Goal: Task Accomplishment & Management: Complete application form

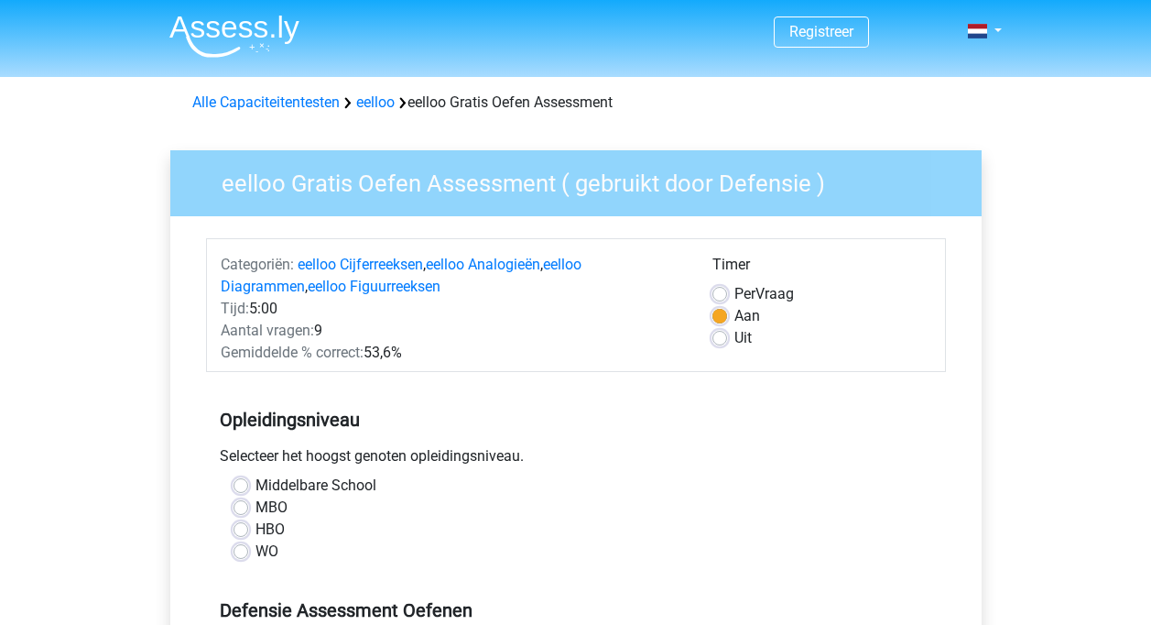
click at [735, 338] on label "Uit" at bounding box center [743, 338] width 17 height 22
click at [718, 338] on input "Uit" at bounding box center [720, 336] width 15 height 18
radio input "true"
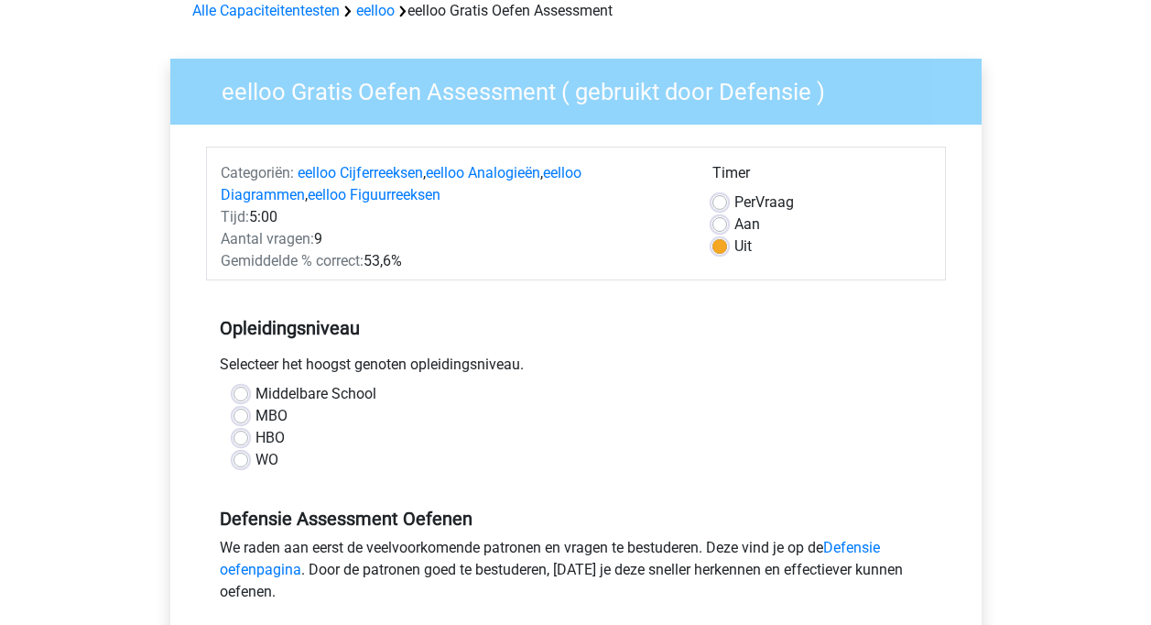
click at [256, 387] on label "Middelbare School" at bounding box center [316, 394] width 121 height 22
click at [239, 387] on input "Middelbare School" at bounding box center [241, 392] width 15 height 18
radio input "true"
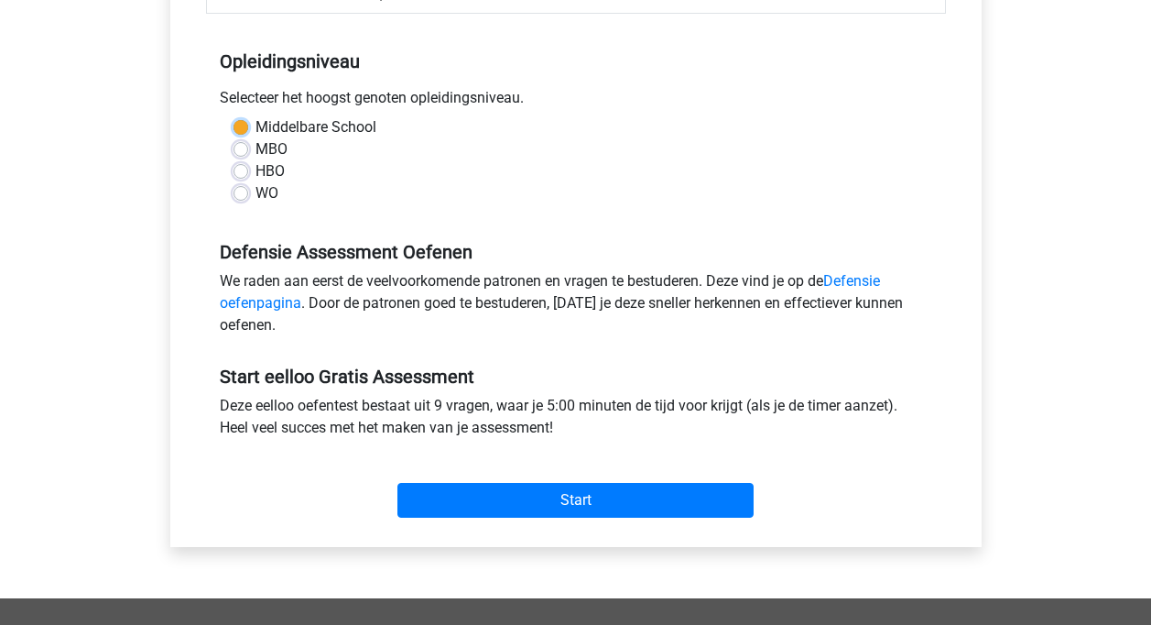
scroll to position [366, 0]
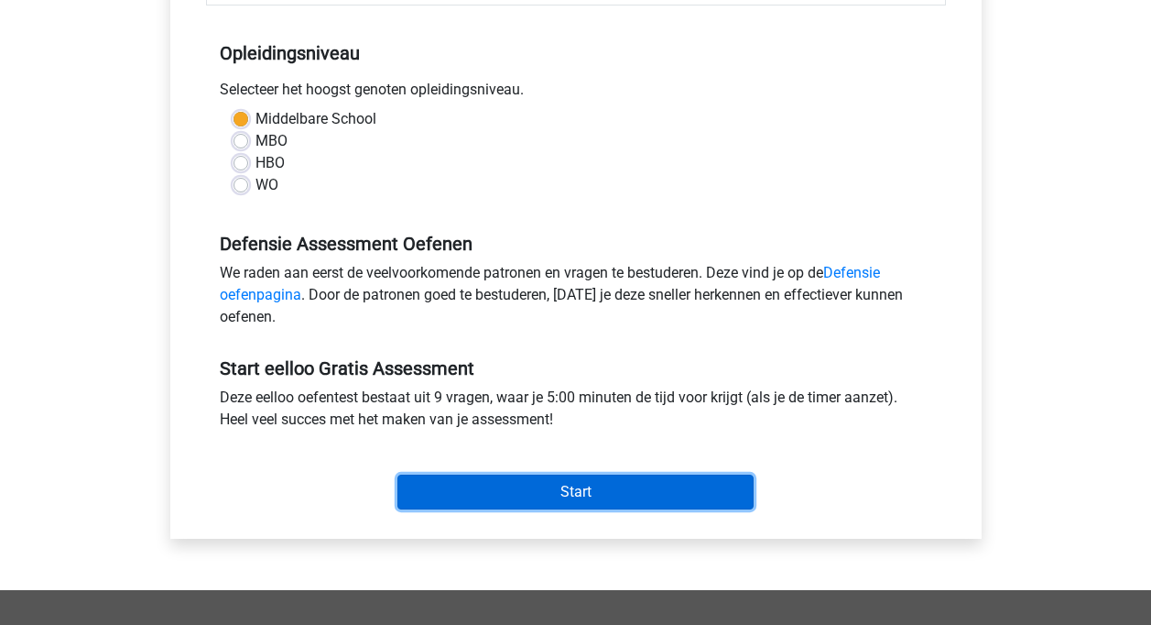
click at [485, 484] on input "Start" at bounding box center [576, 491] width 356 height 35
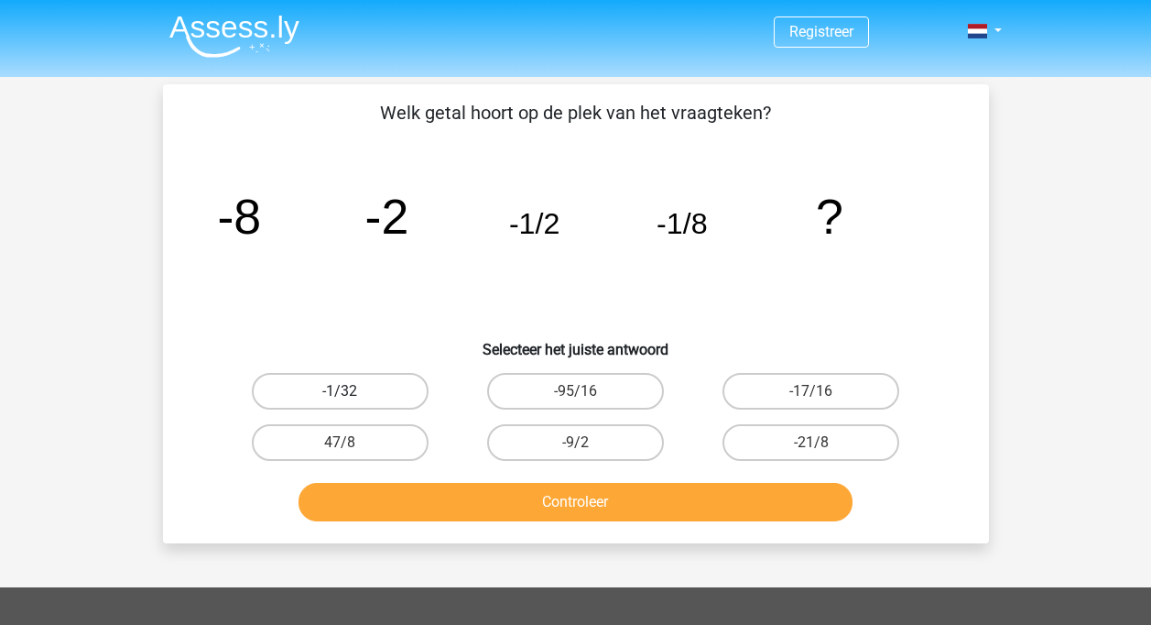
click at [387, 388] on label "-1/32" at bounding box center [340, 391] width 177 height 37
click at [352, 391] on input "-1/32" at bounding box center [346, 397] width 12 height 12
radio input "true"
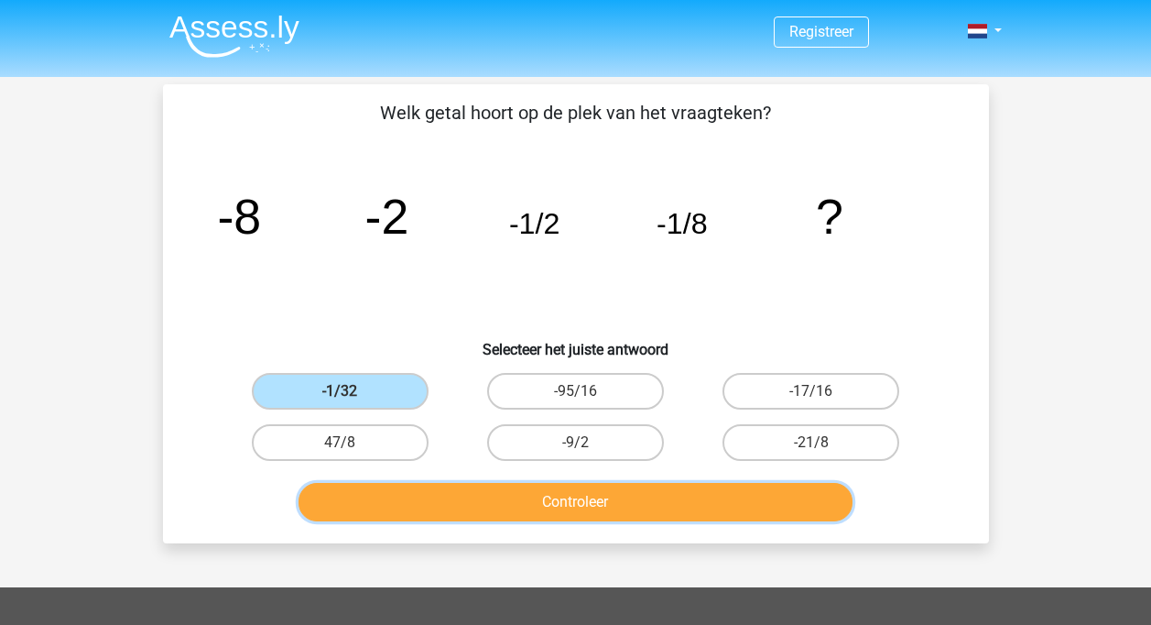
click at [532, 504] on button "Controleer" at bounding box center [576, 502] width 554 height 38
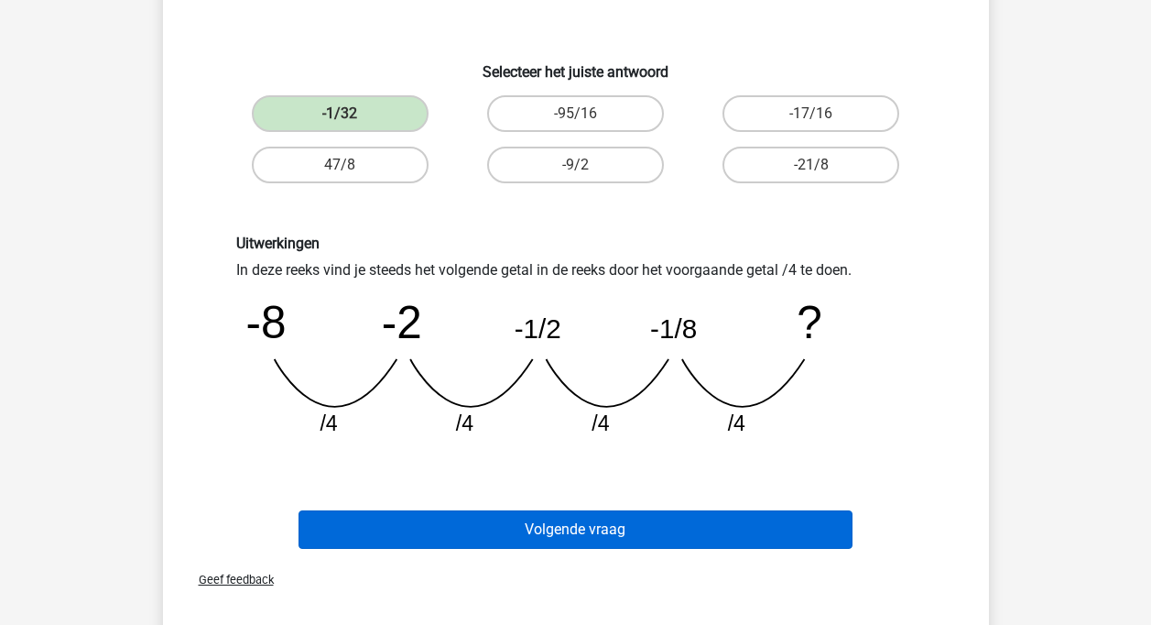
scroll to position [275, 0]
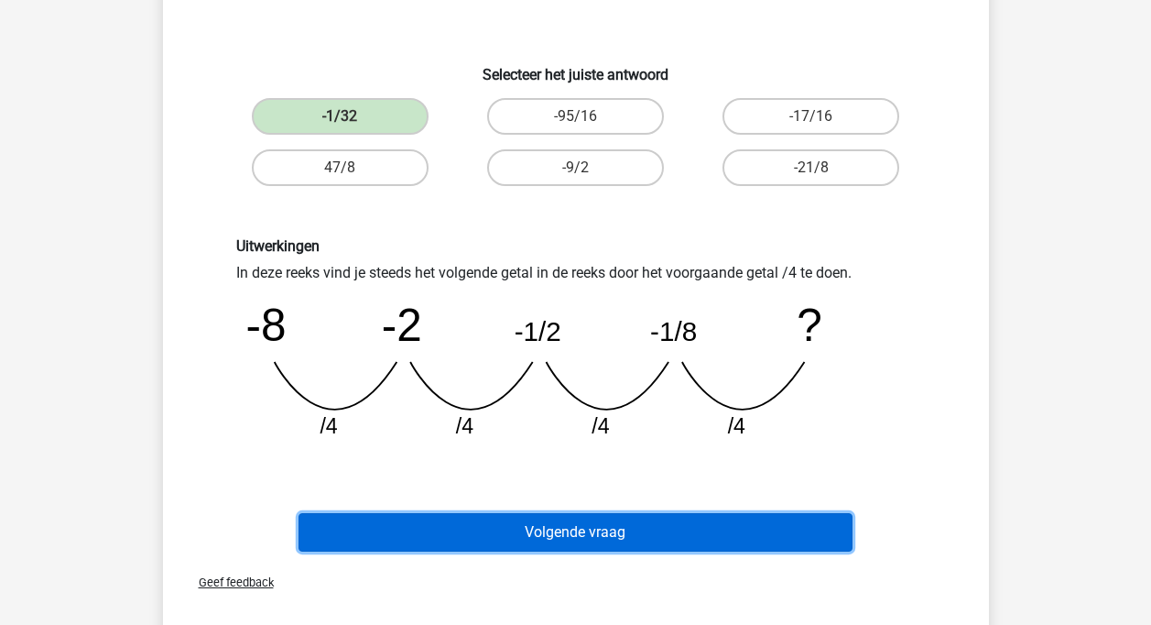
click at [539, 523] on button "Volgende vraag" at bounding box center [576, 532] width 554 height 38
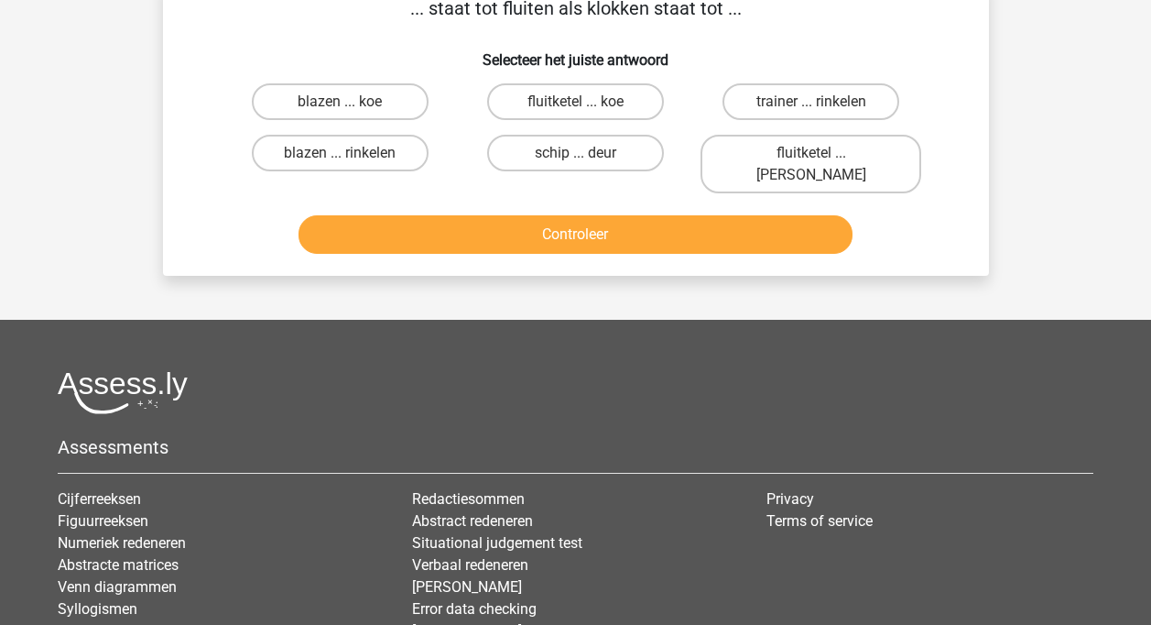
scroll to position [0, 0]
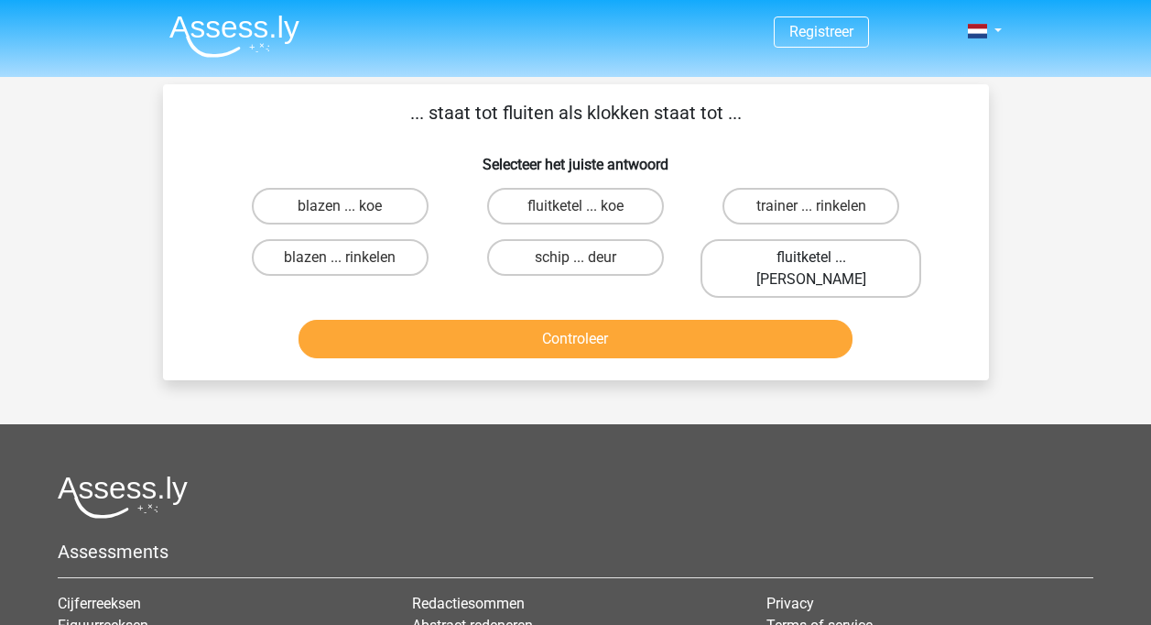
click at [758, 258] on label "fluitketel ... luiden" at bounding box center [811, 268] width 221 height 59
click at [812, 258] on input "fluitketel ... luiden" at bounding box center [818, 263] width 12 height 12
radio input "true"
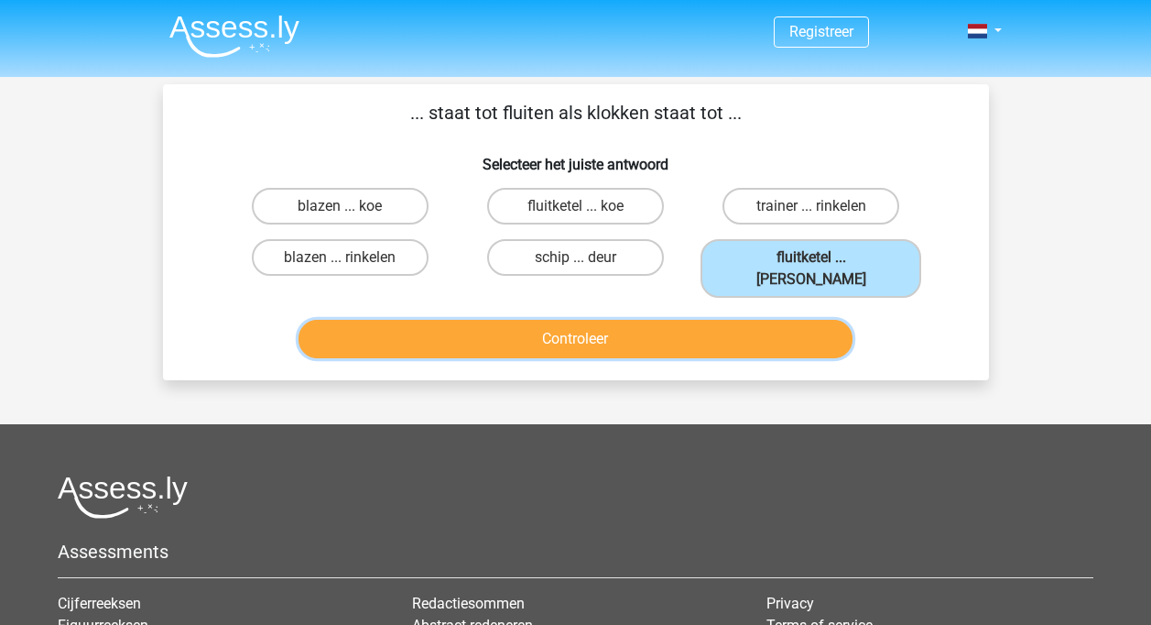
click at [583, 321] on button "Controleer" at bounding box center [576, 339] width 554 height 38
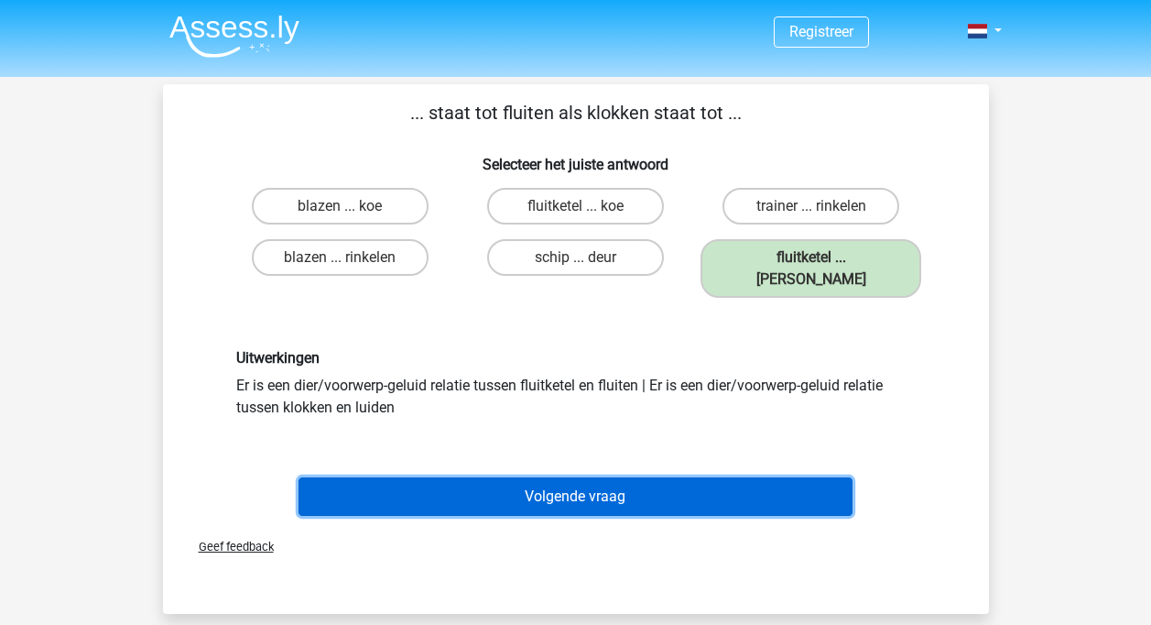
click at [610, 477] on button "Volgende vraag" at bounding box center [576, 496] width 554 height 38
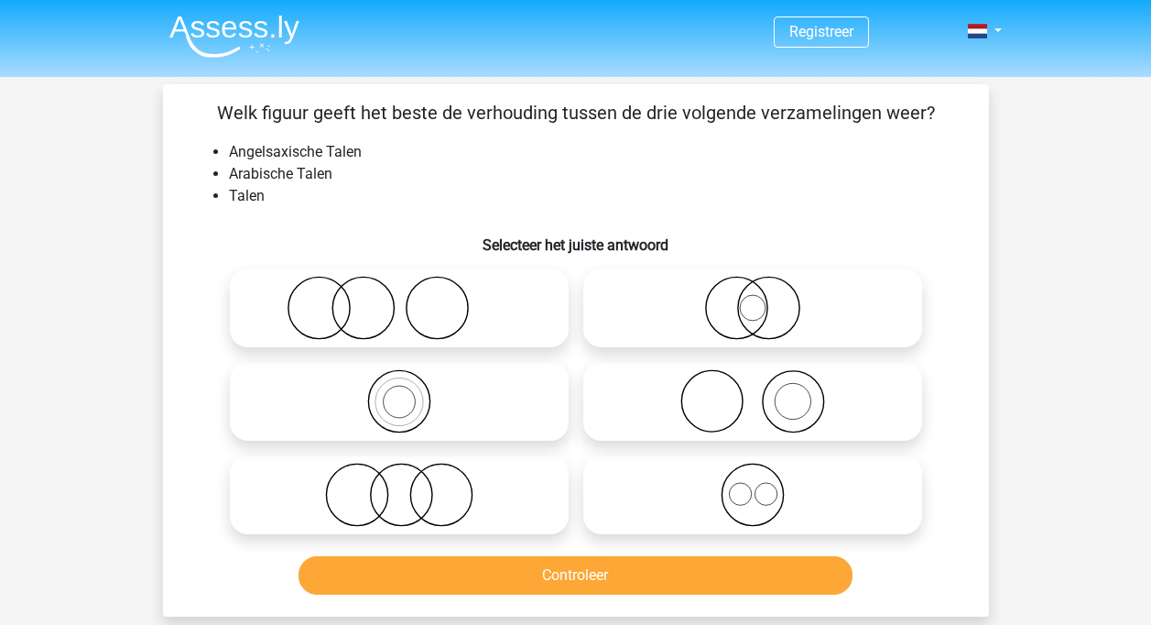
click at [736, 488] on icon at bounding box center [753, 495] width 324 height 64
click at [753, 485] on input "radio" at bounding box center [759, 480] width 12 height 12
radio input "true"
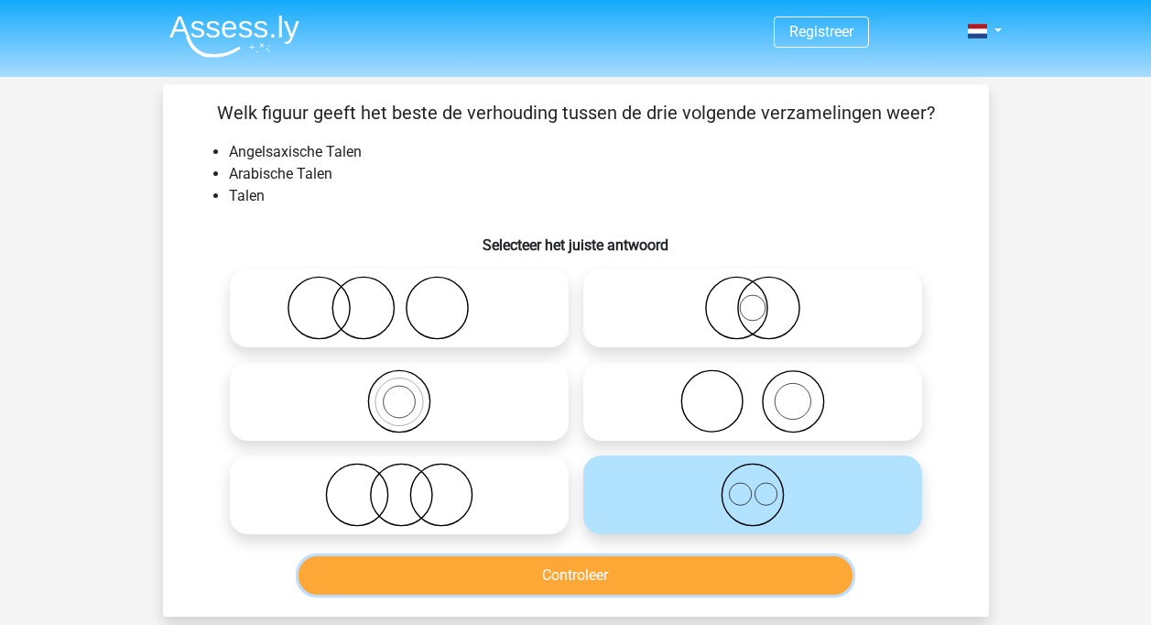
click at [557, 568] on button "Controleer" at bounding box center [576, 575] width 554 height 38
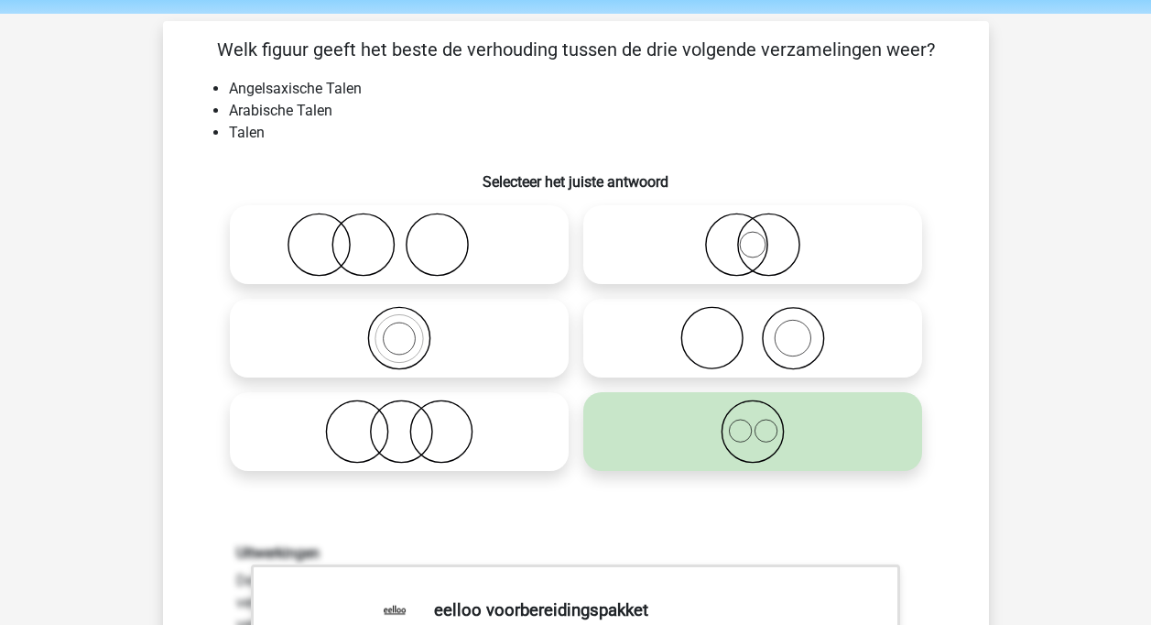
scroll to position [183, 0]
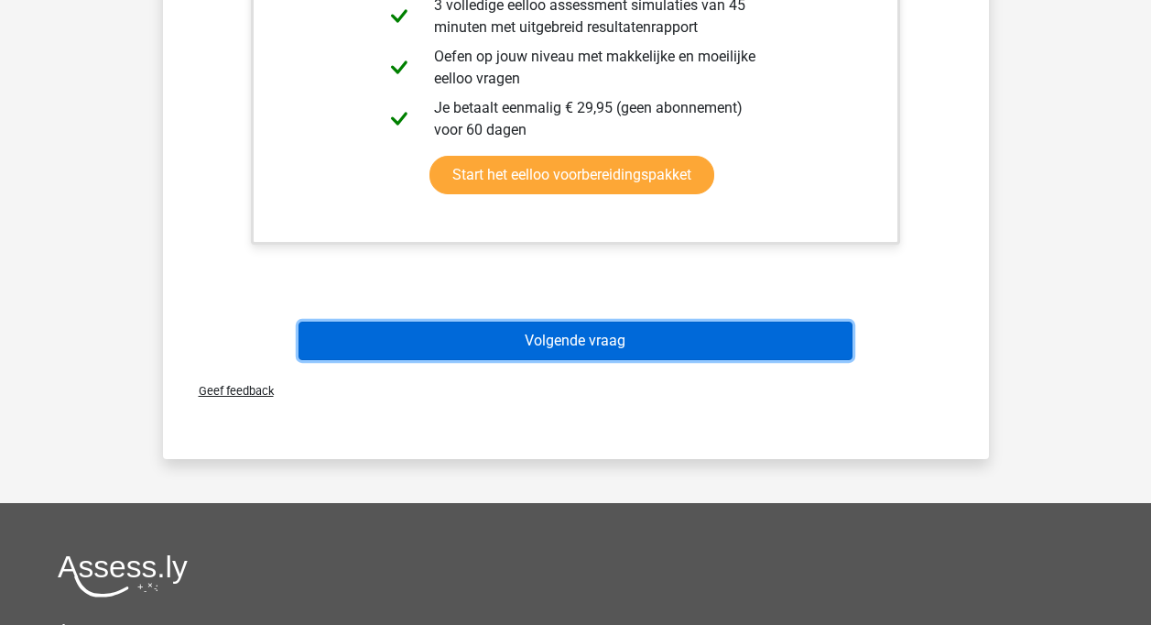
click at [555, 334] on button "Volgende vraag" at bounding box center [576, 340] width 554 height 38
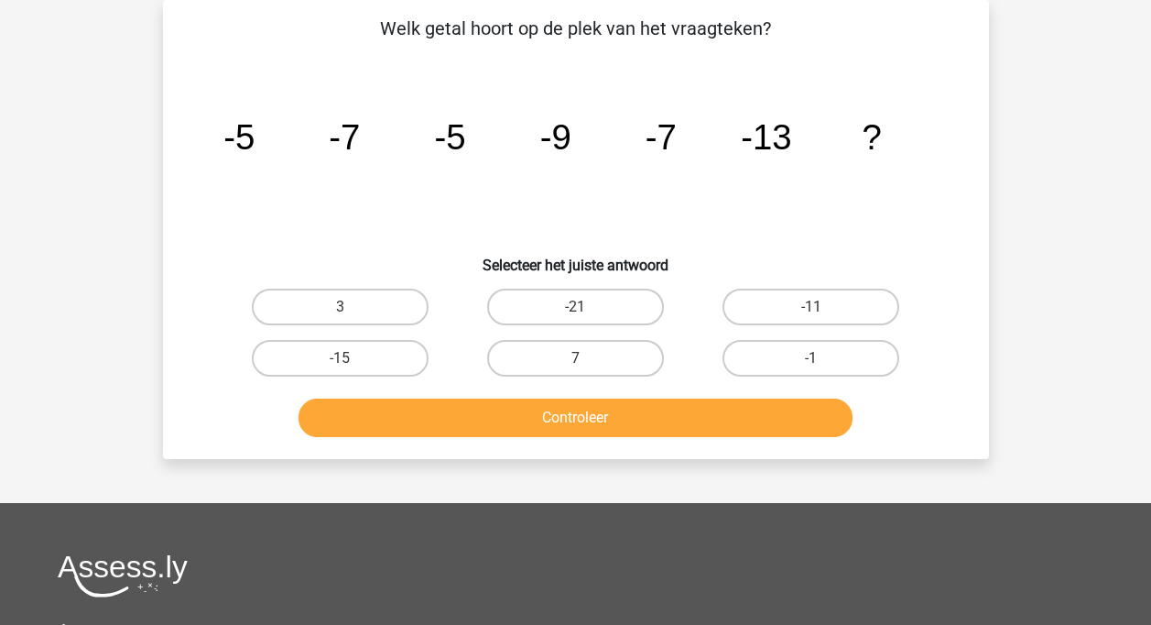
scroll to position [0, 0]
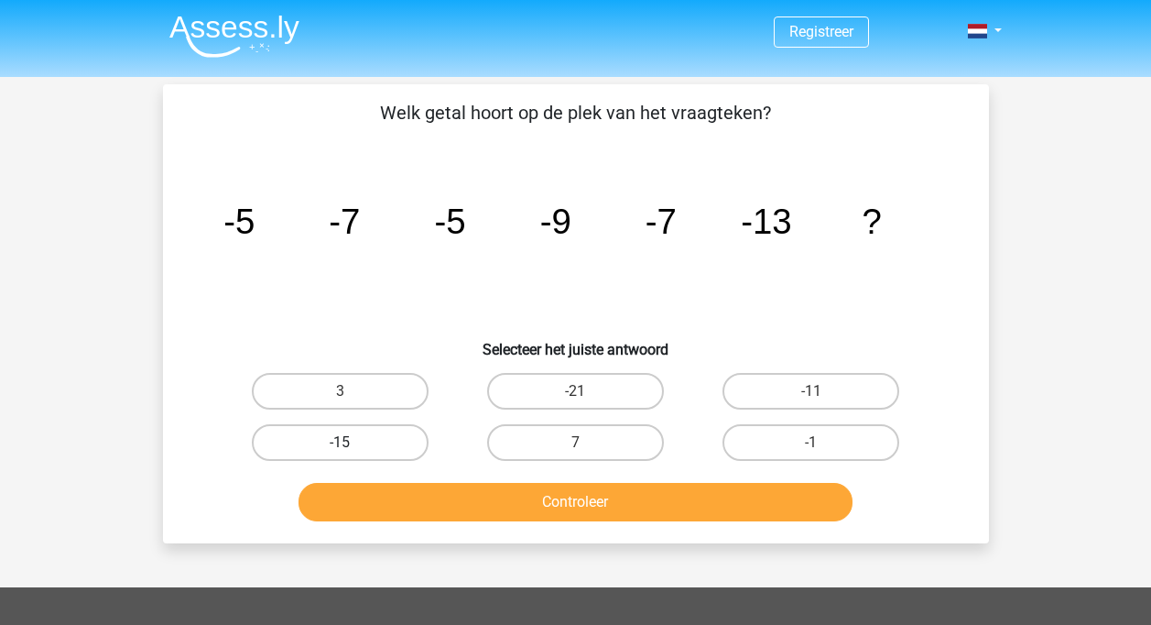
click at [400, 438] on label "-15" at bounding box center [340, 442] width 177 height 37
click at [352, 442] on input "-15" at bounding box center [346, 448] width 12 height 12
radio input "true"
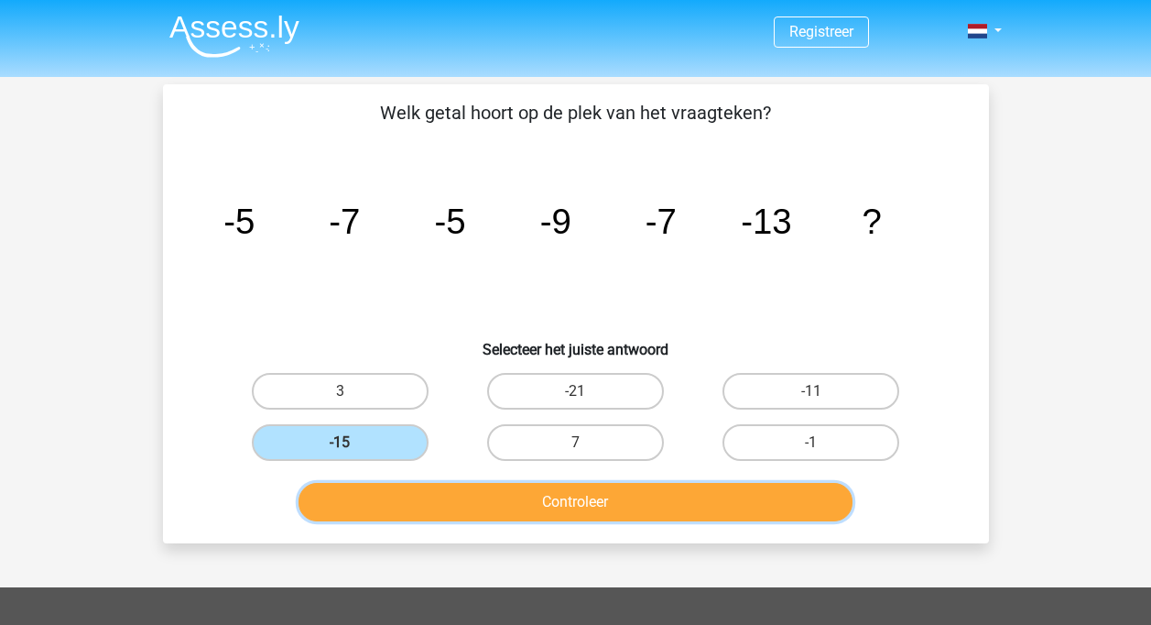
click at [562, 503] on button "Controleer" at bounding box center [576, 502] width 554 height 38
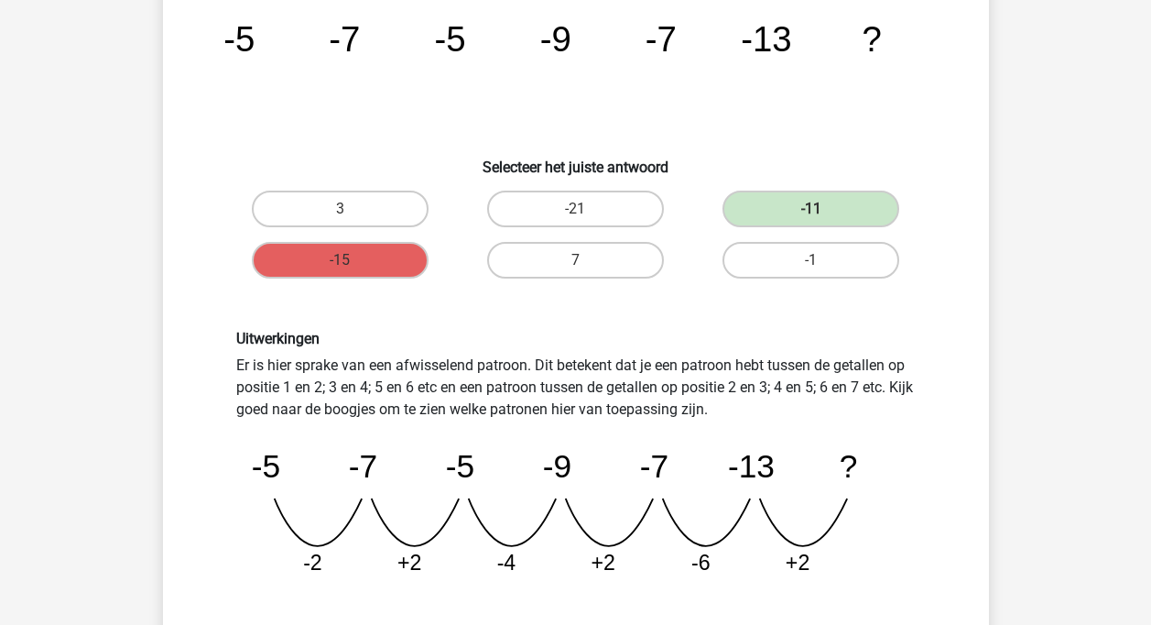
scroll to position [275, 0]
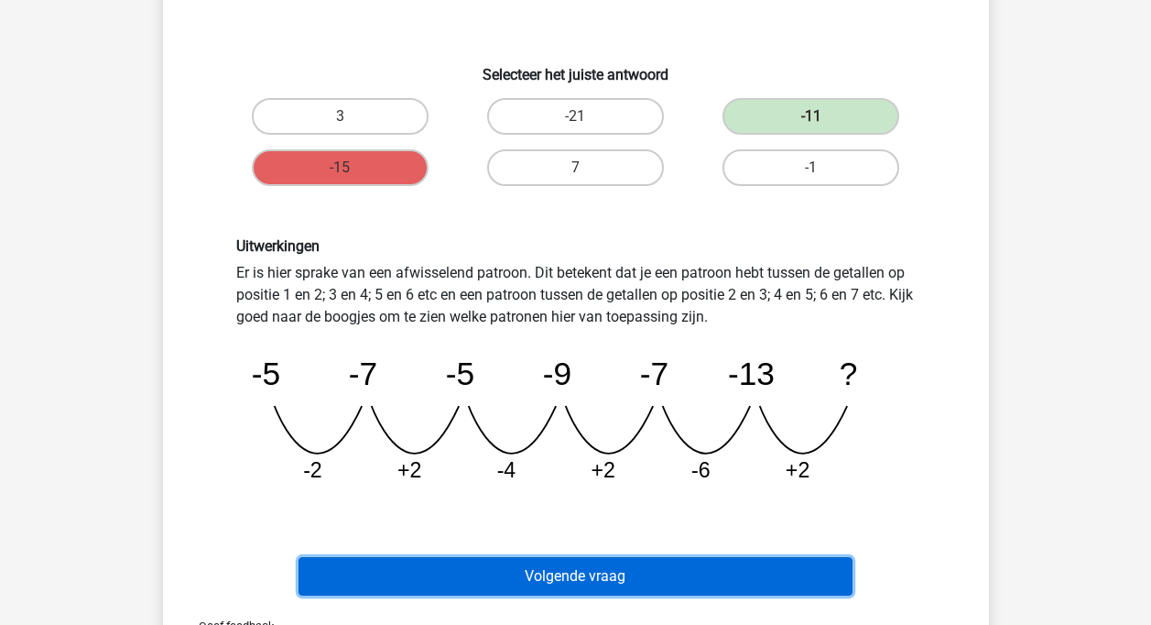
click at [578, 569] on button "Volgende vraag" at bounding box center [576, 576] width 554 height 38
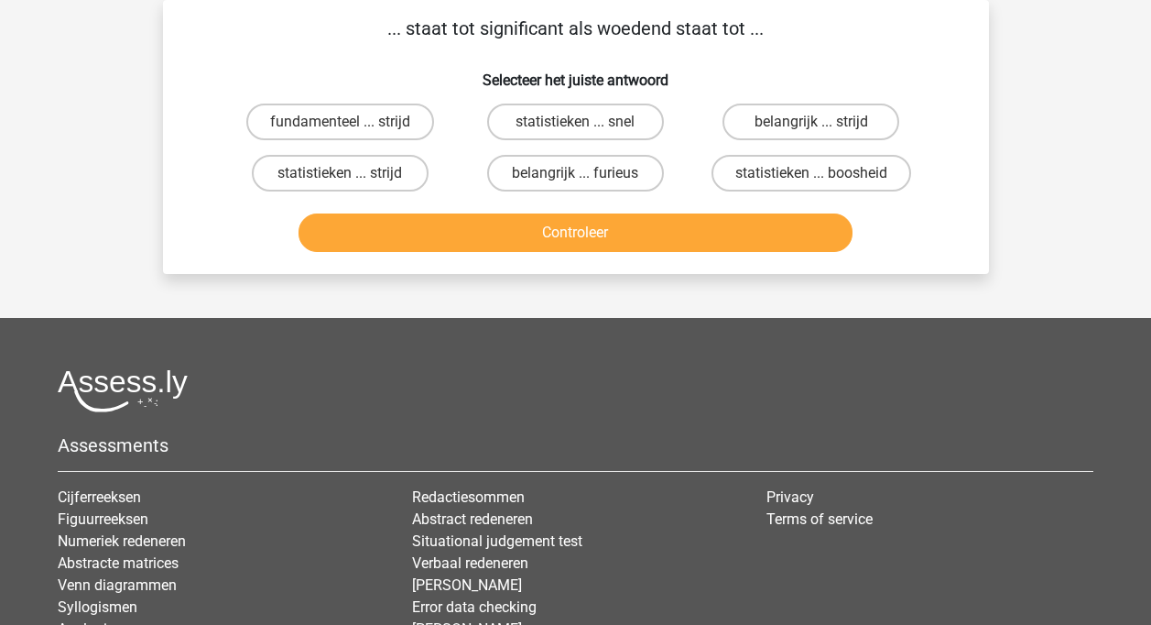
scroll to position [0, 0]
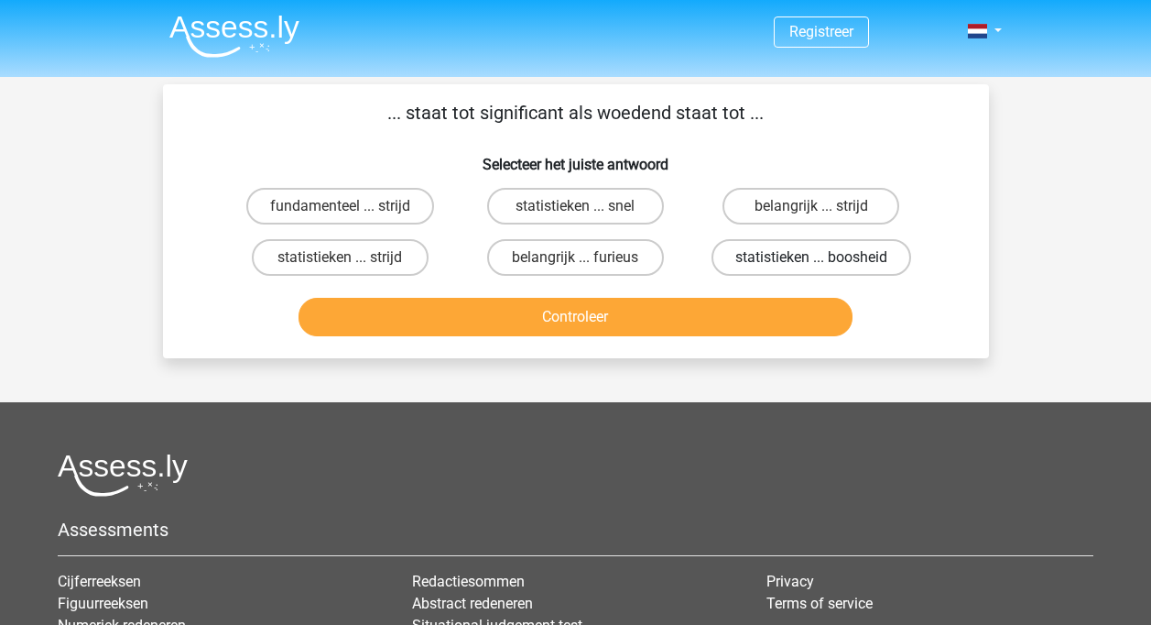
click at [768, 261] on label "statistieken ... boosheid" at bounding box center [812, 257] width 200 height 37
click at [812, 261] on input "statistieken ... boosheid" at bounding box center [818, 263] width 12 height 12
radio input "true"
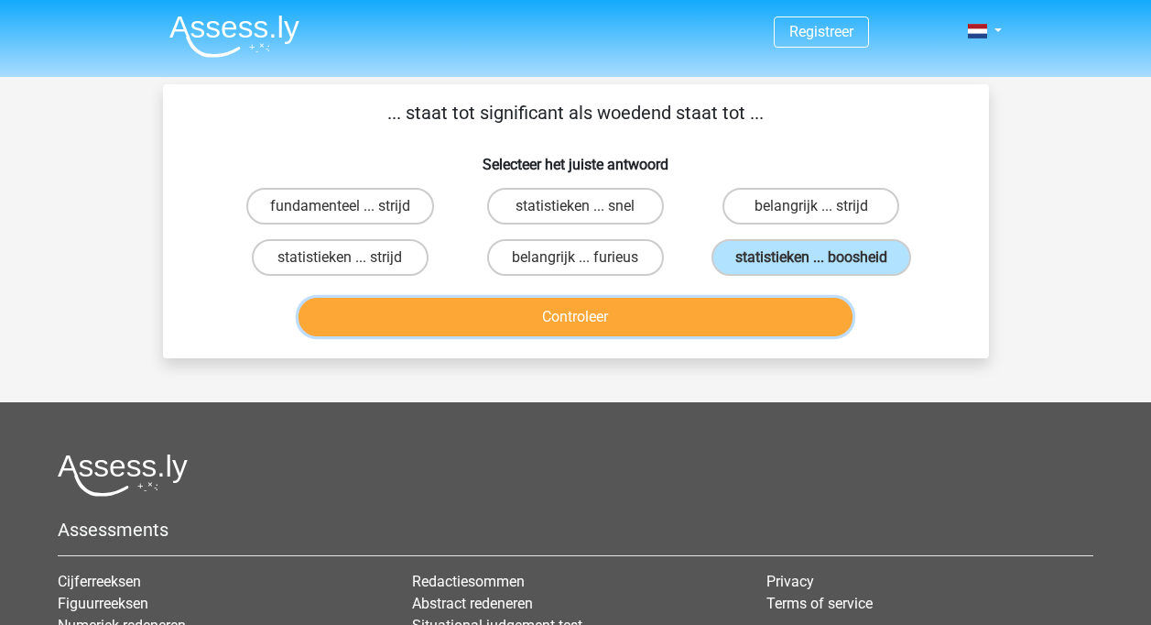
click at [603, 319] on button "Controleer" at bounding box center [576, 317] width 554 height 38
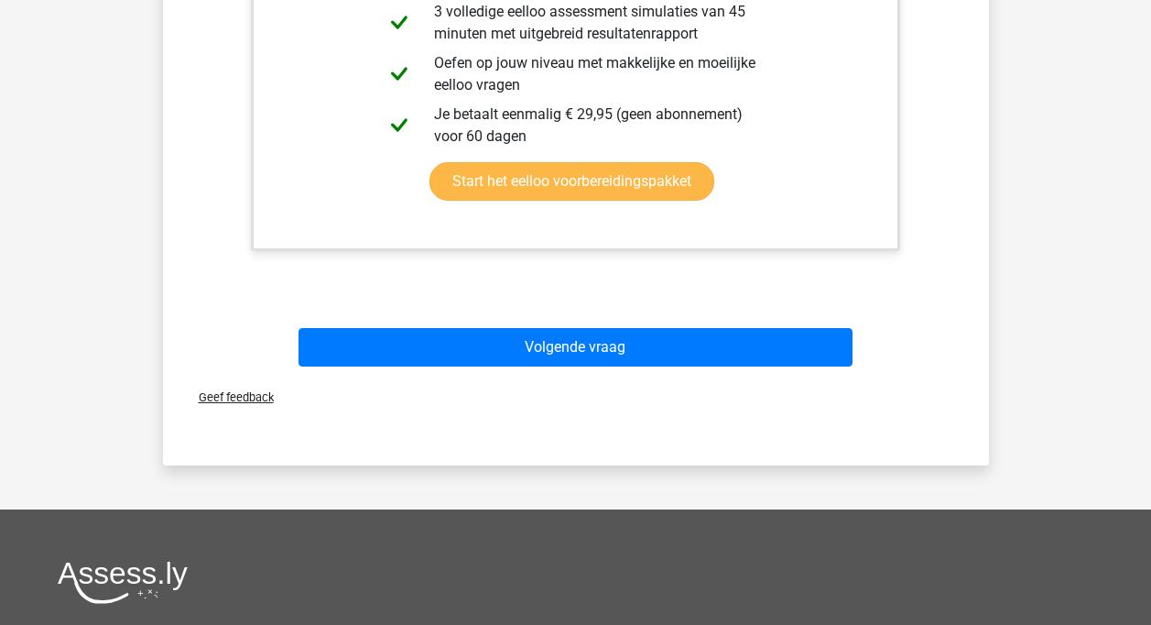
scroll to position [641, 0]
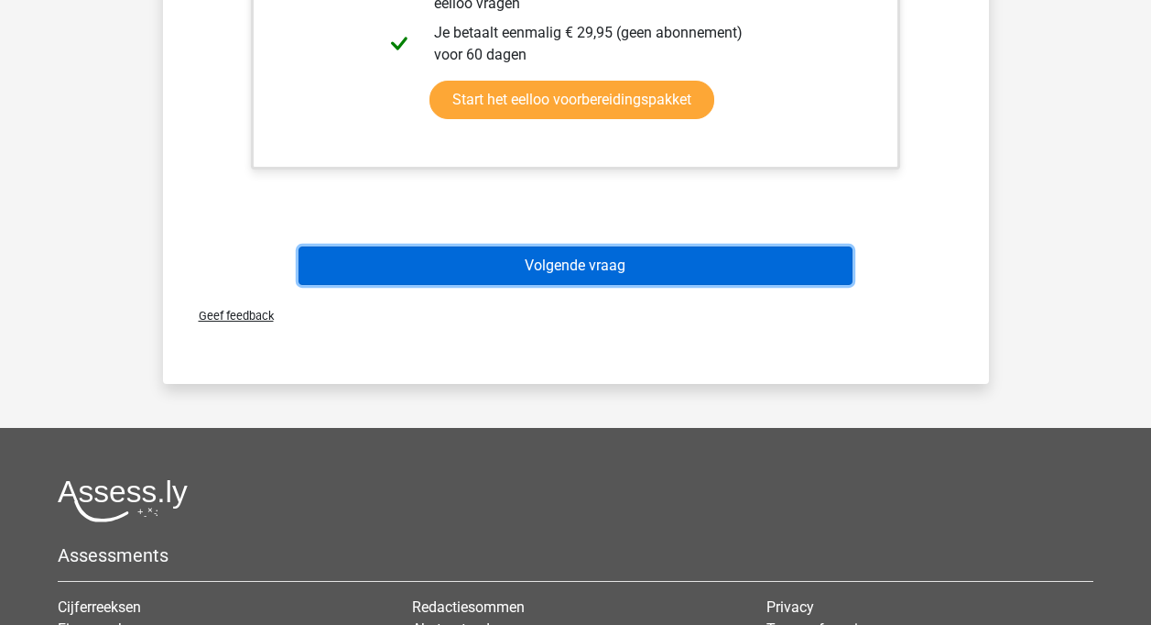
click at [527, 262] on button "Volgende vraag" at bounding box center [576, 265] width 554 height 38
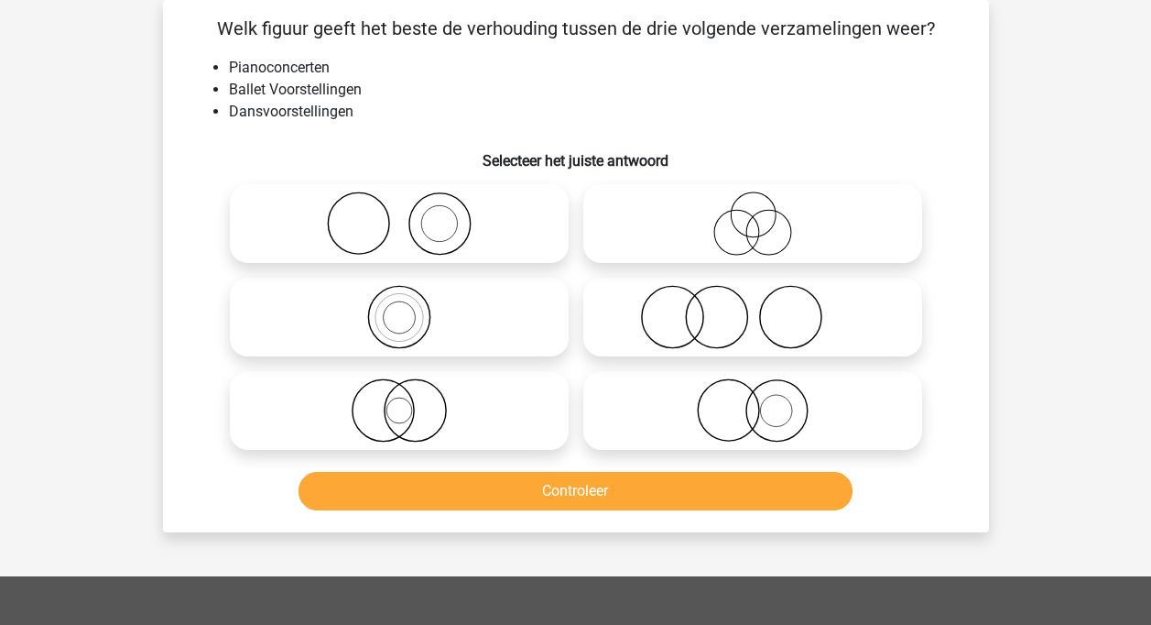
scroll to position [0, 0]
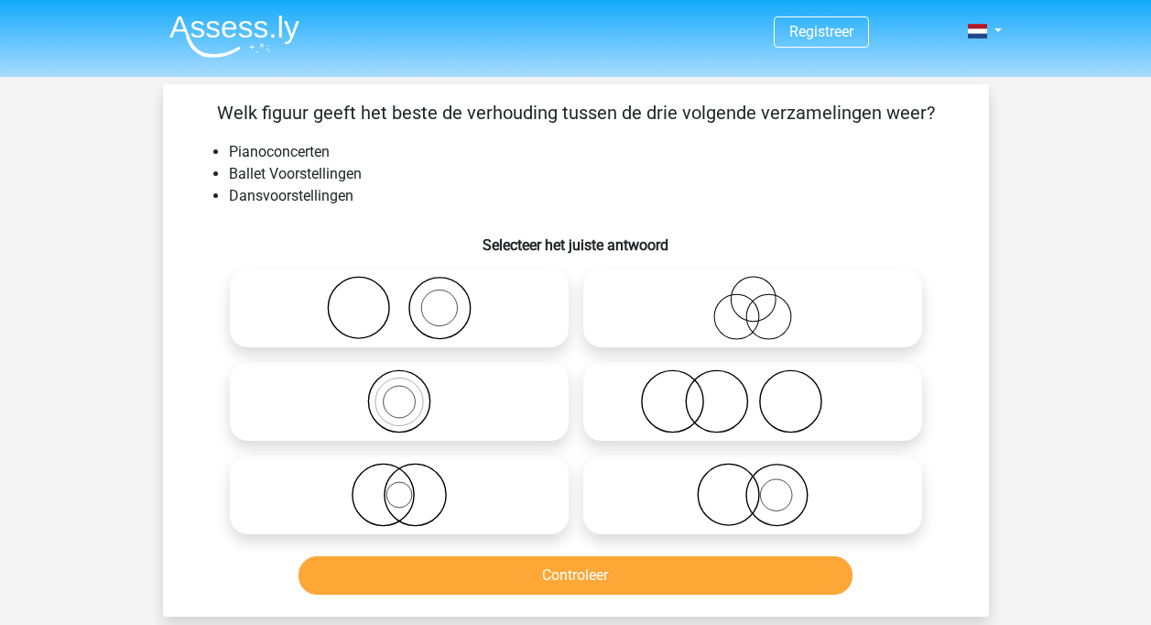
click at [443, 317] on icon at bounding box center [399, 308] width 324 height 64
click at [411, 299] on input "radio" at bounding box center [405, 293] width 12 height 12
radio input "true"
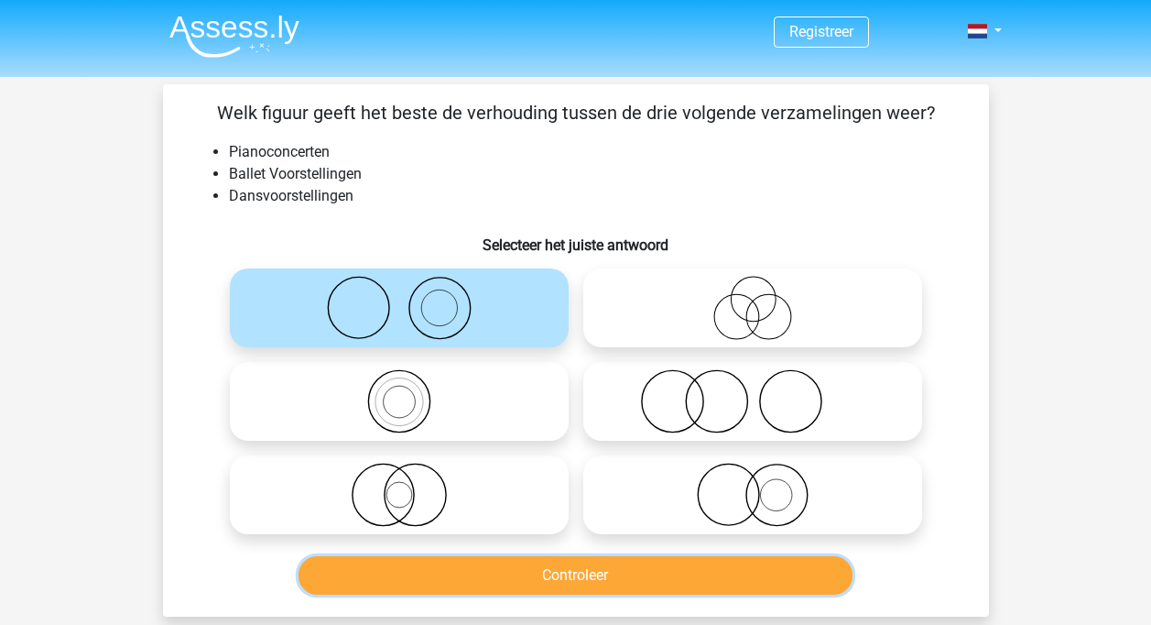
click at [594, 571] on button "Controleer" at bounding box center [576, 575] width 554 height 38
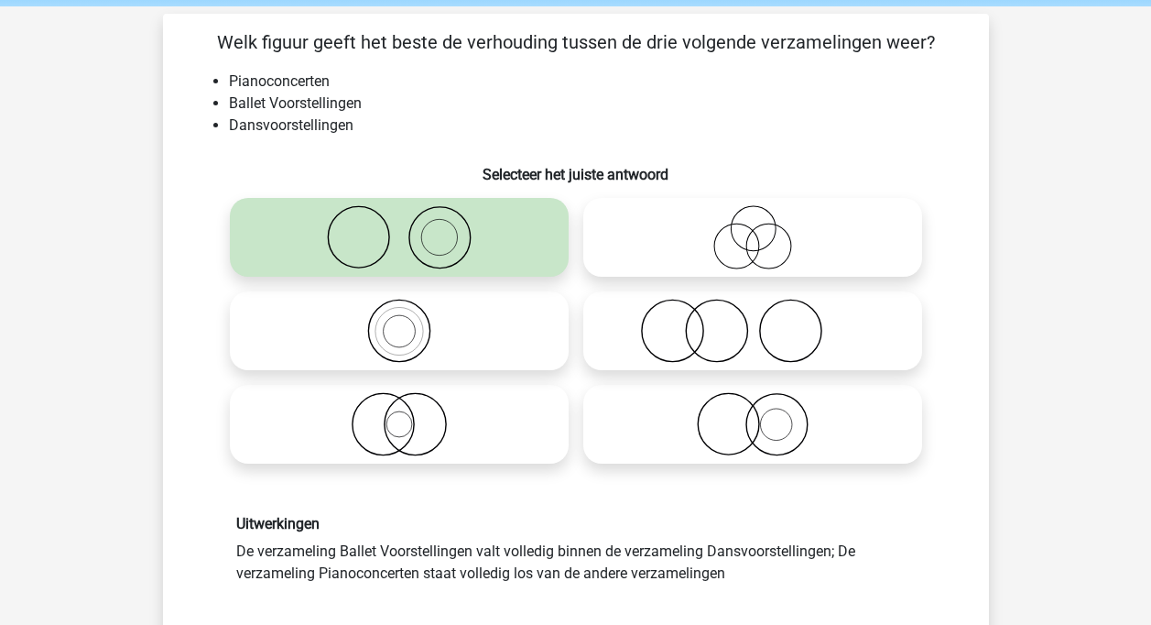
scroll to position [183, 0]
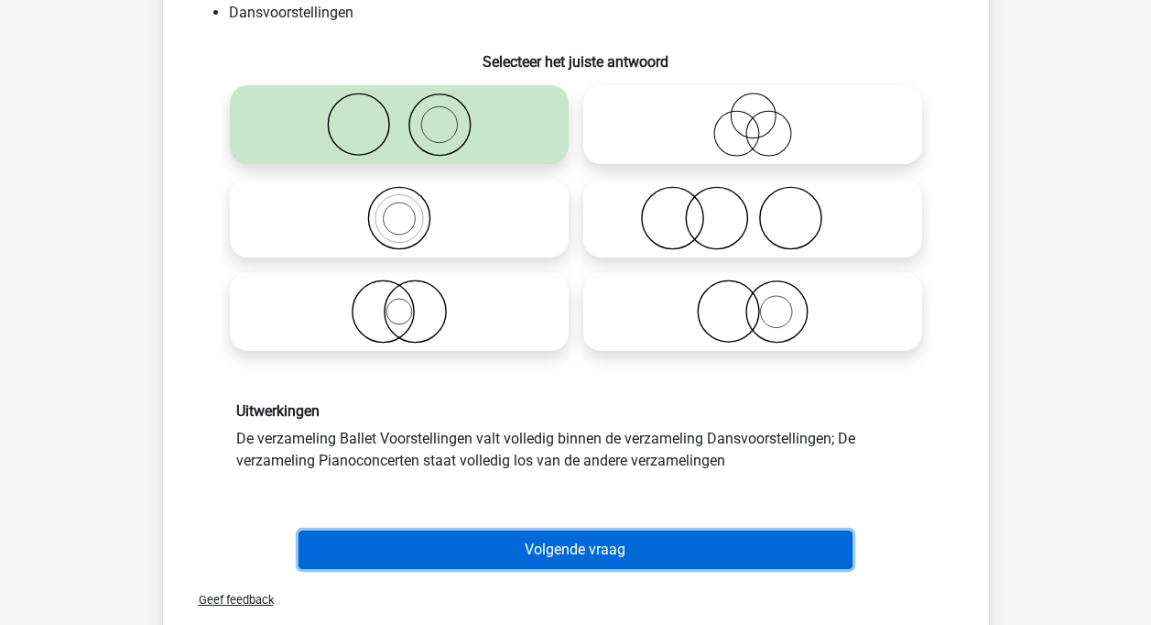
click at [511, 552] on button "Volgende vraag" at bounding box center [576, 549] width 554 height 38
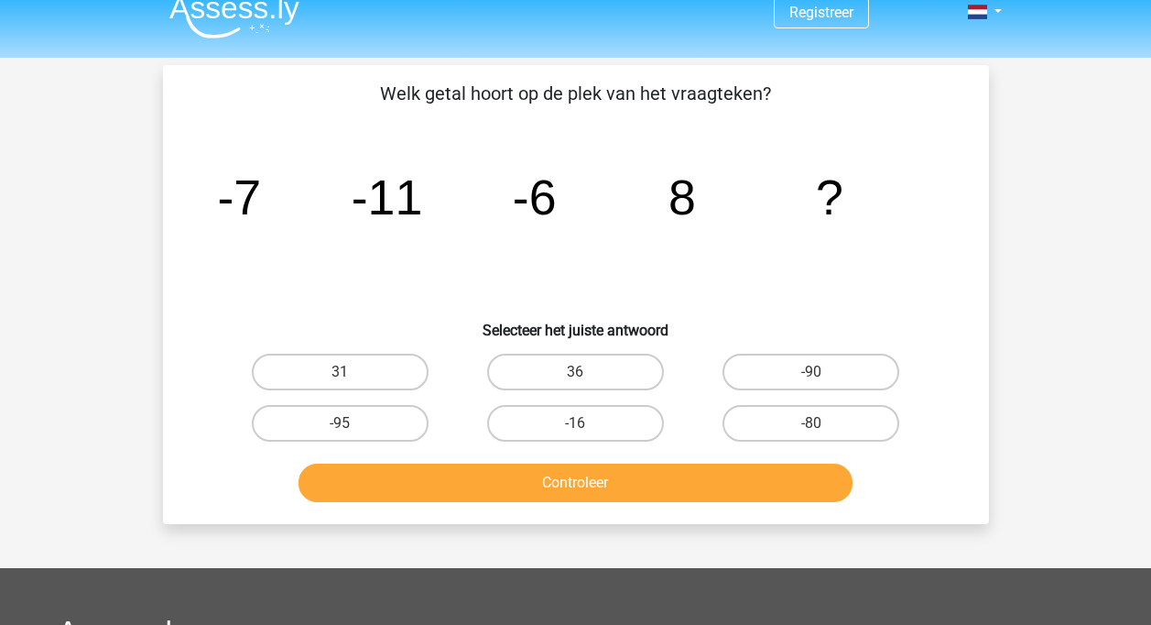
scroll to position [0, 0]
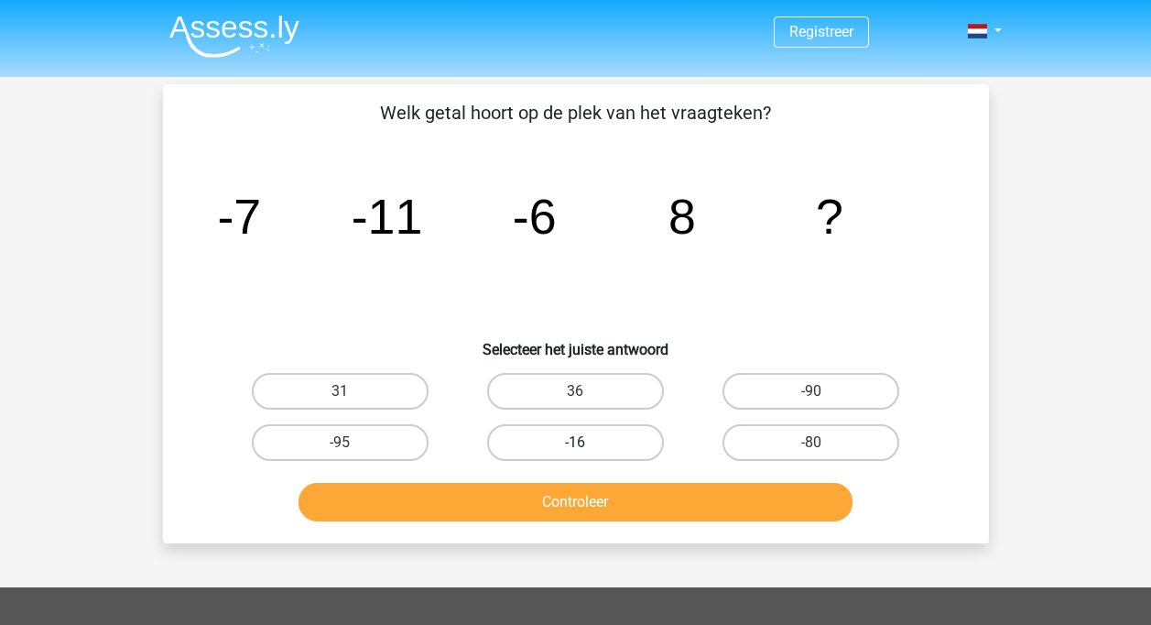
click at [566, 440] on label "-16" at bounding box center [575, 442] width 177 height 37
click at [575, 442] on input "-16" at bounding box center [581, 448] width 12 height 12
radio input "true"
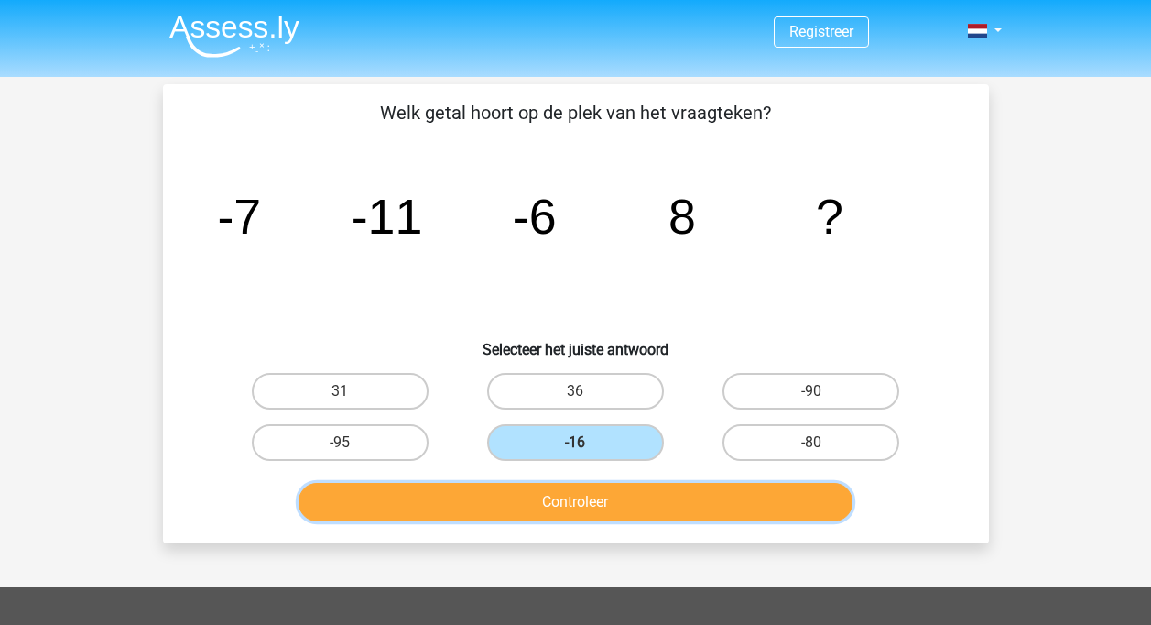
click at [566, 499] on button "Controleer" at bounding box center [576, 502] width 554 height 38
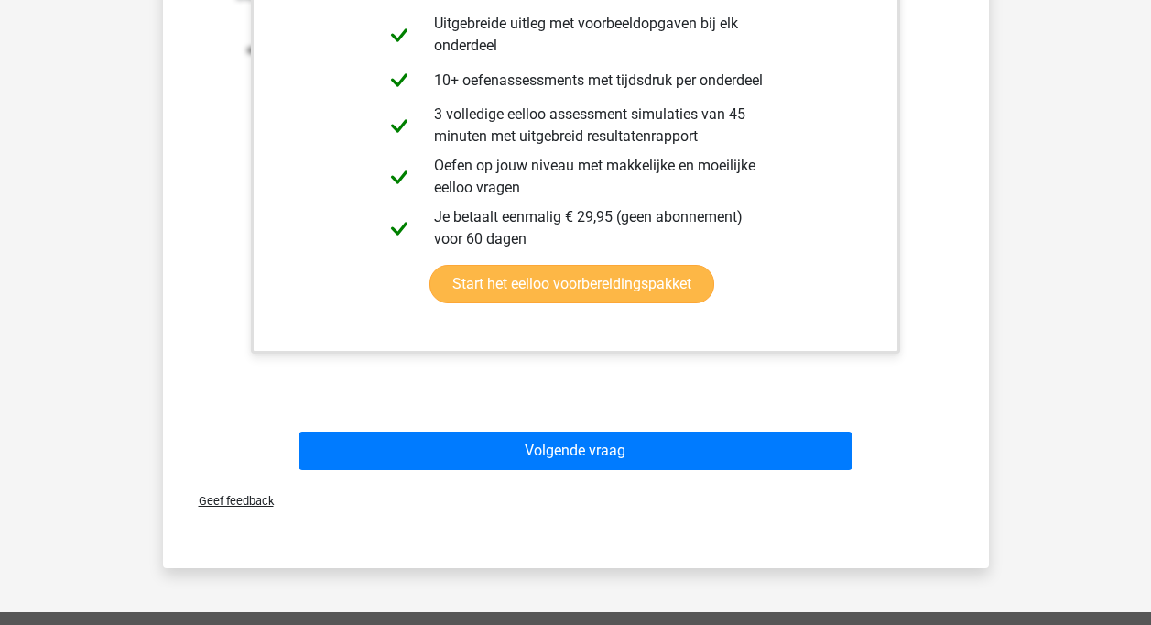
scroll to position [275, 0]
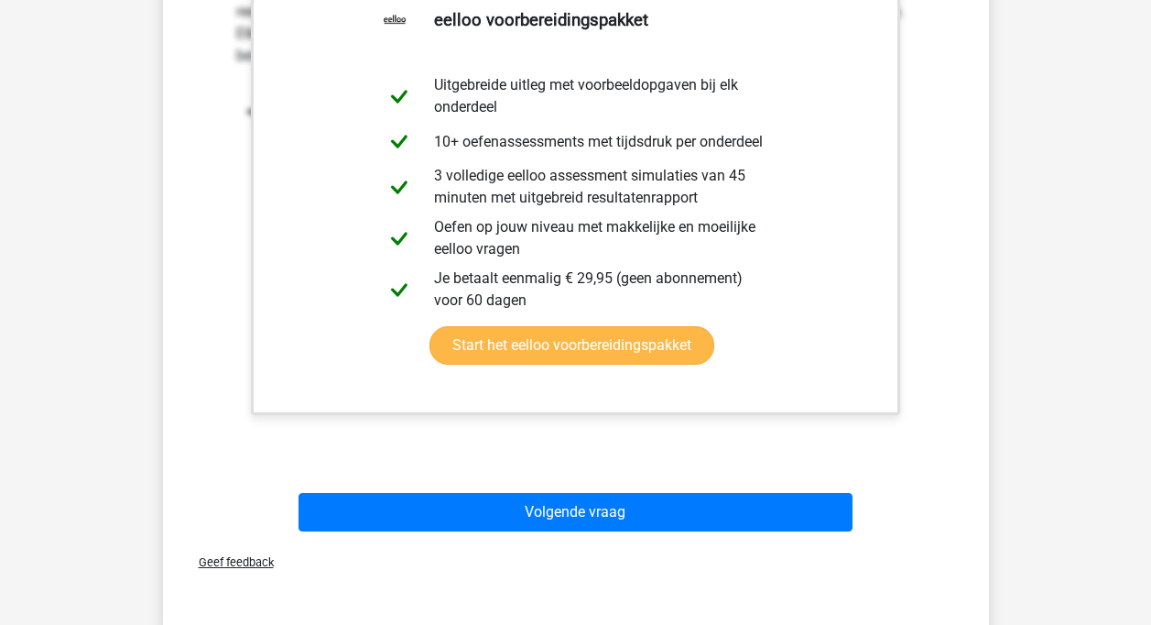
scroll to position [641, 0]
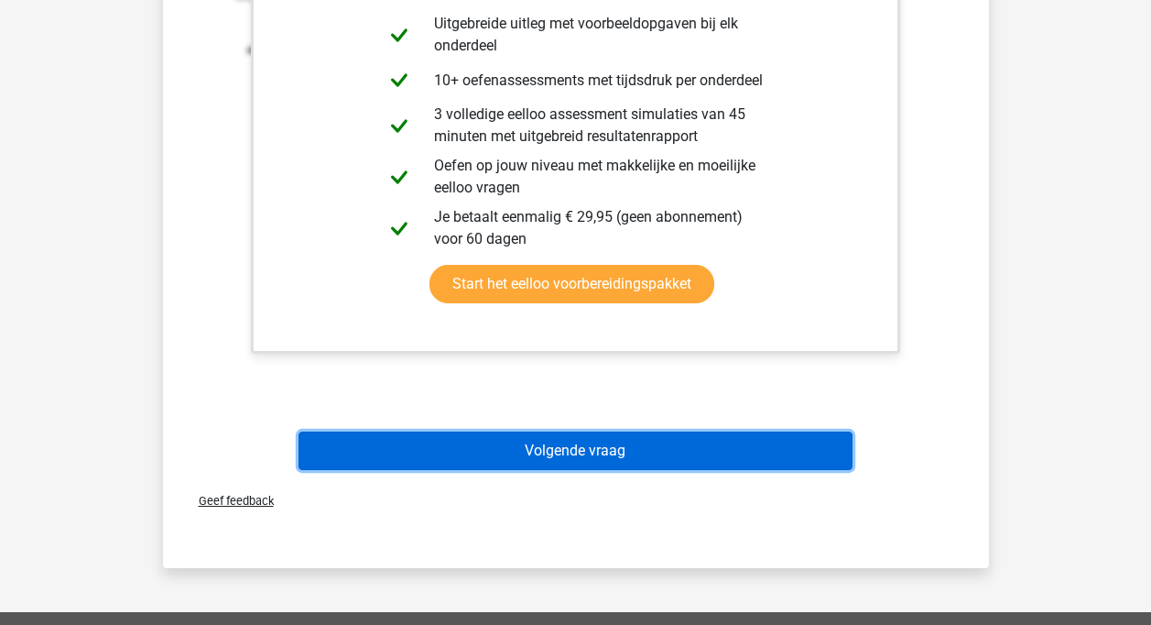
click at [577, 457] on button "Volgende vraag" at bounding box center [576, 450] width 554 height 38
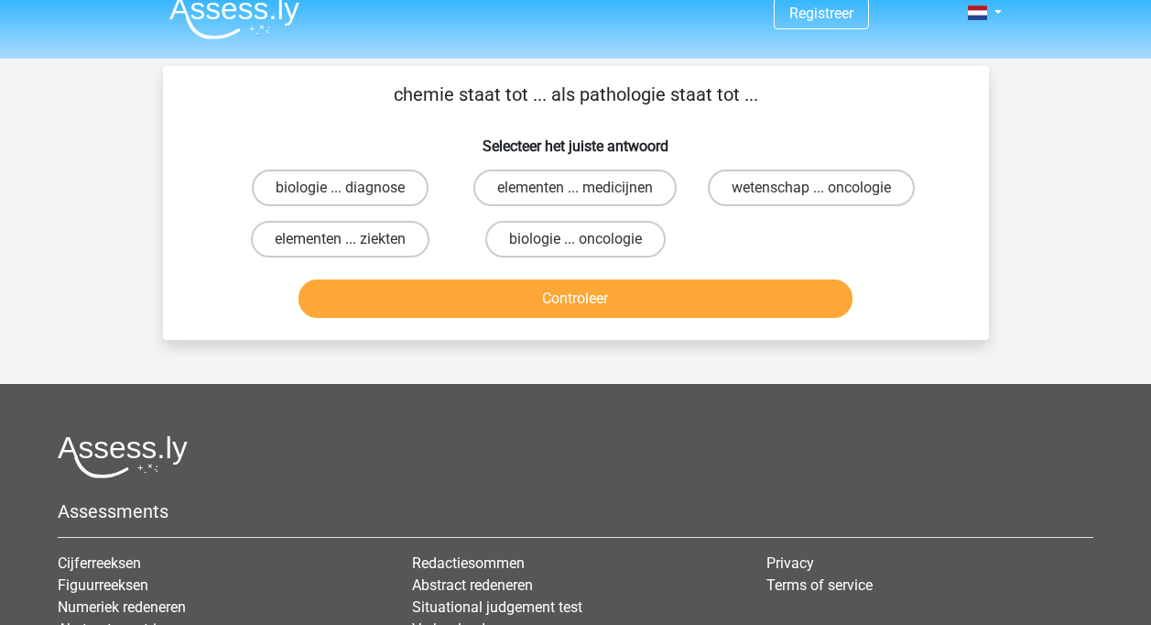
scroll to position [0, 0]
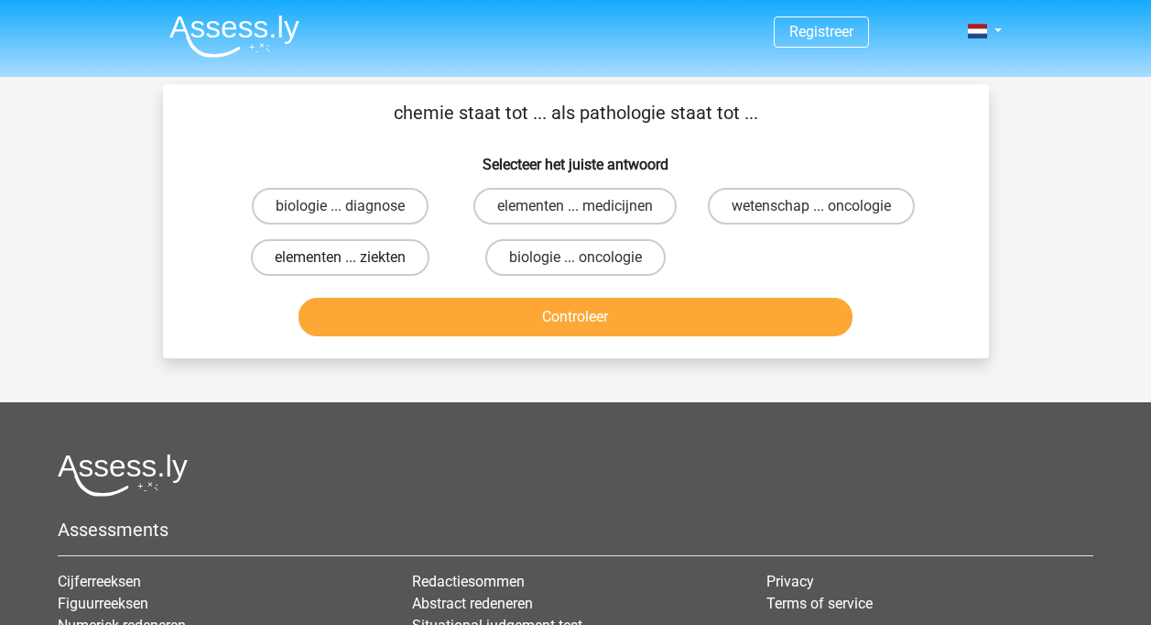
click at [343, 256] on label "elementen ... ziekten" at bounding box center [340, 257] width 179 height 37
click at [343, 257] on input "elementen ... ziekten" at bounding box center [346, 263] width 12 height 12
radio input "true"
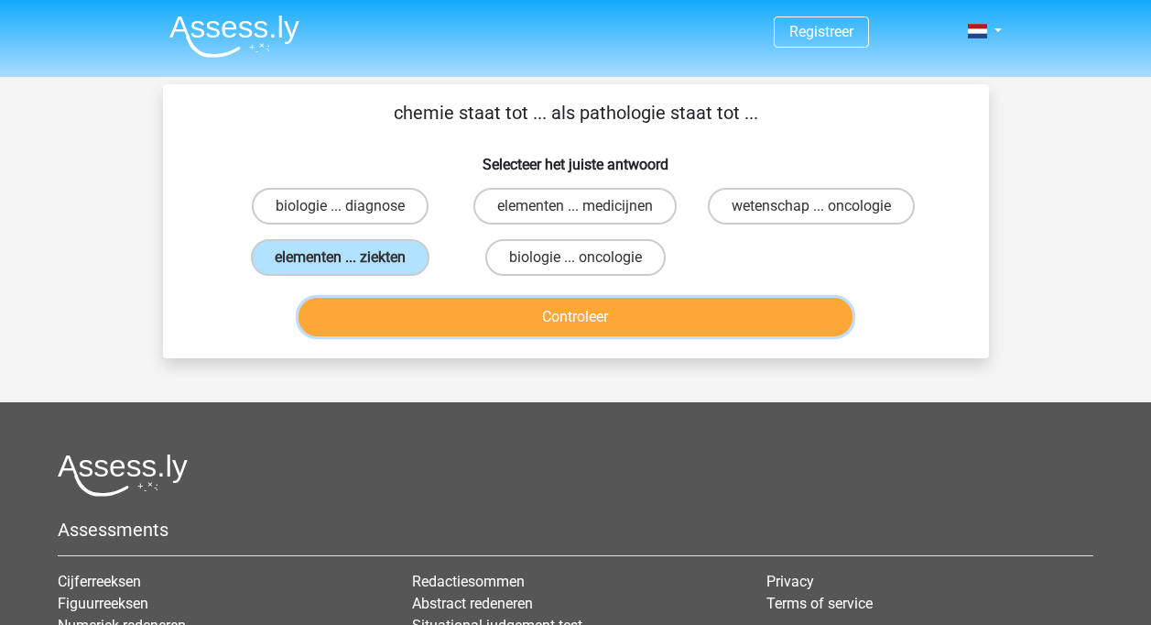
click at [506, 313] on button "Controleer" at bounding box center [576, 317] width 554 height 38
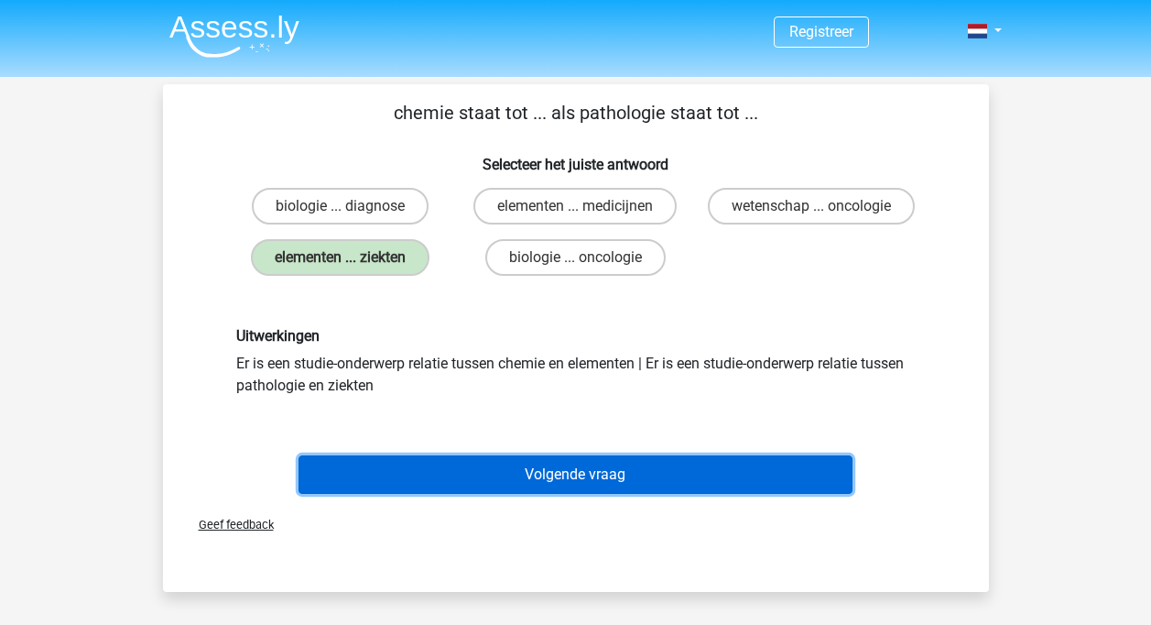
click at [562, 479] on button "Volgende vraag" at bounding box center [576, 474] width 554 height 38
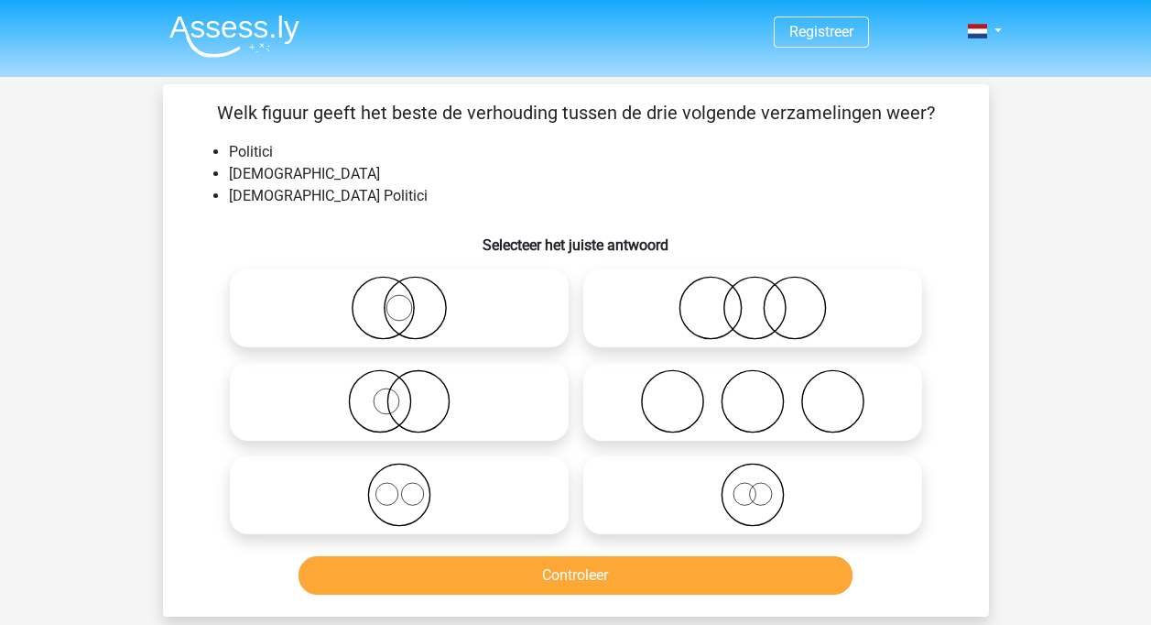
click at [409, 493] on icon at bounding box center [399, 495] width 324 height 64
click at [409, 485] on input "radio" at bounding box center [405, 480] width 12 height 12
radio input "true"
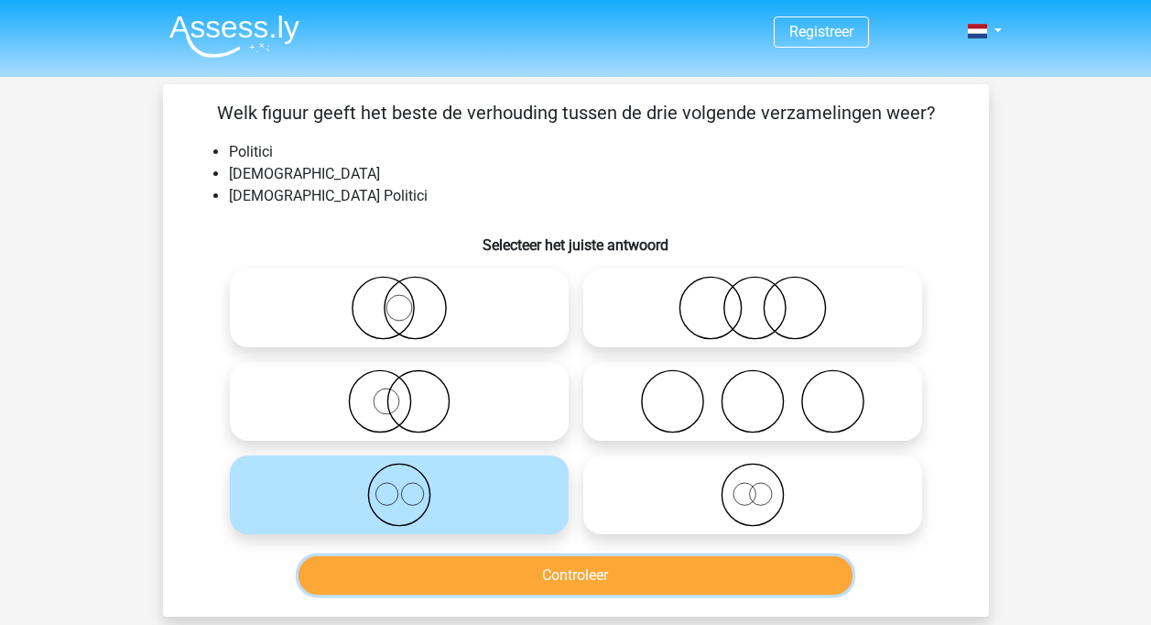
click at [561, 581] on button "Controleer" at bounding box center [576, 575] width 554 height 38
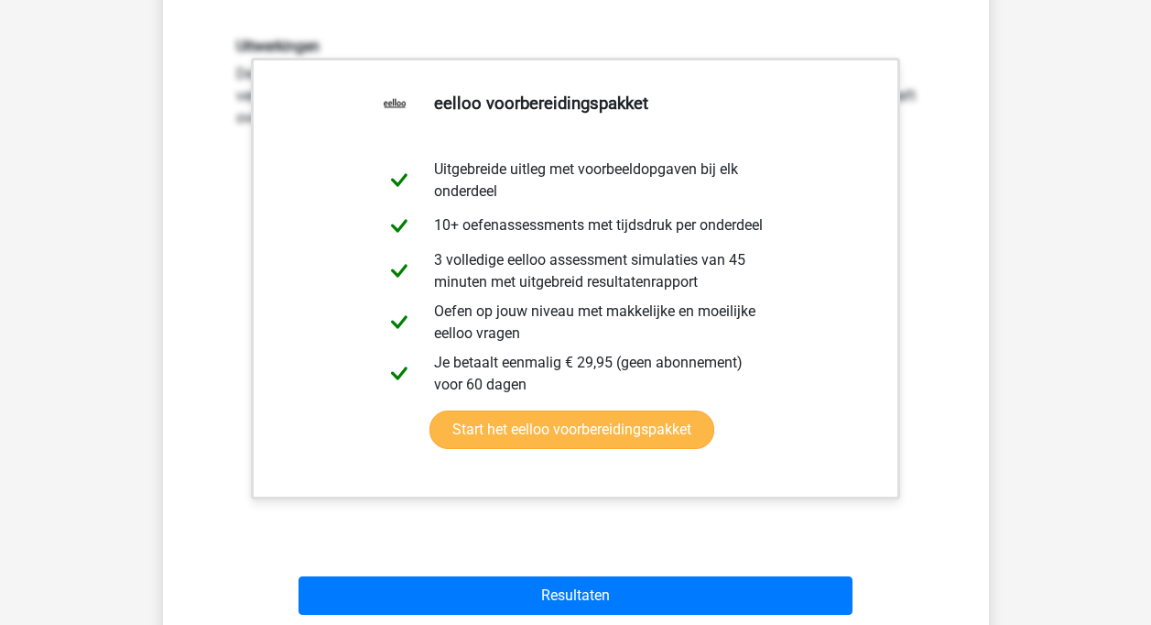
scroll to position [824, 0]
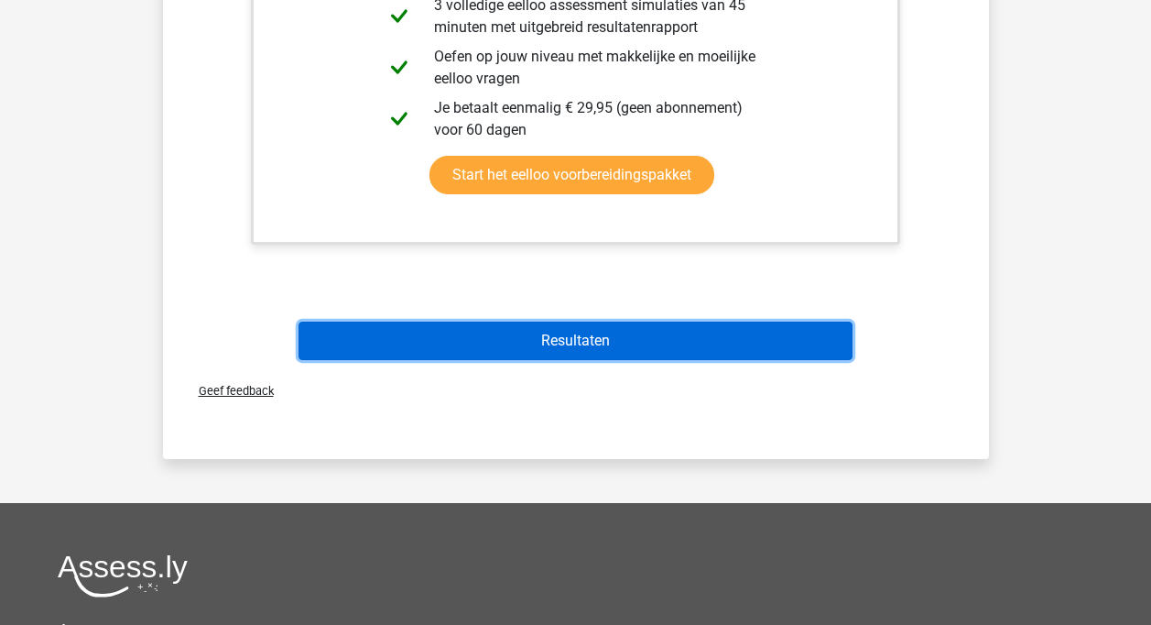
click at [528, 332] on button "Resultaten" at bounding box center [576, 340] width 554 height 38
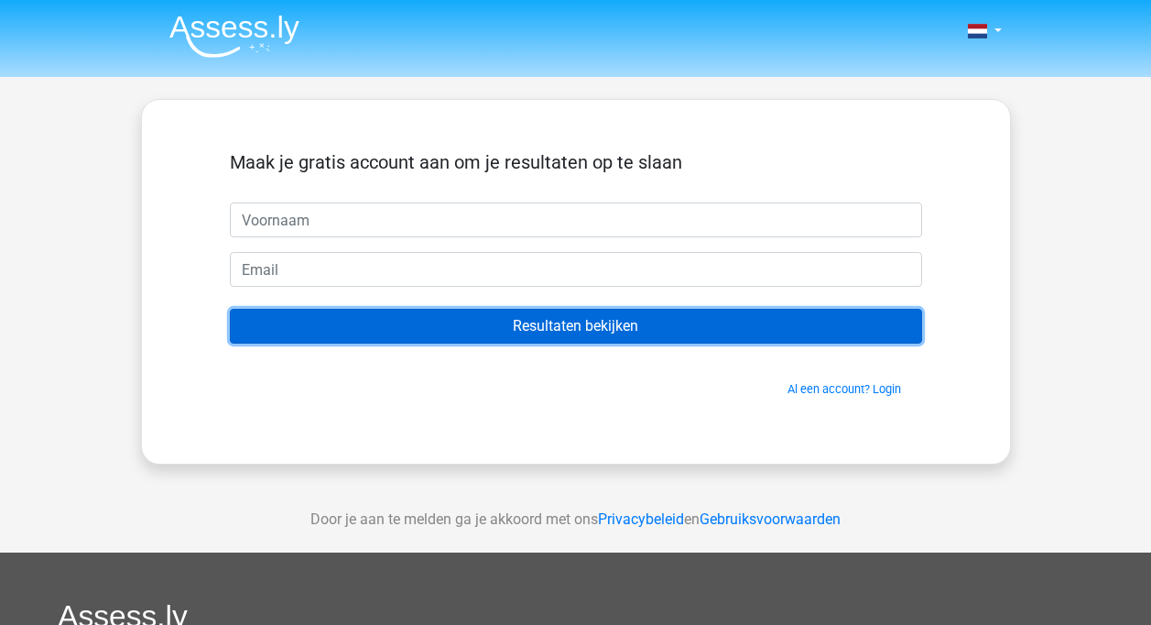
click at [517, 321] on input "Resultaten bekijken" at bounding box center [576, 326] width 692 height 35
